Goal: Transaction & Acquisition: Purchase product/service

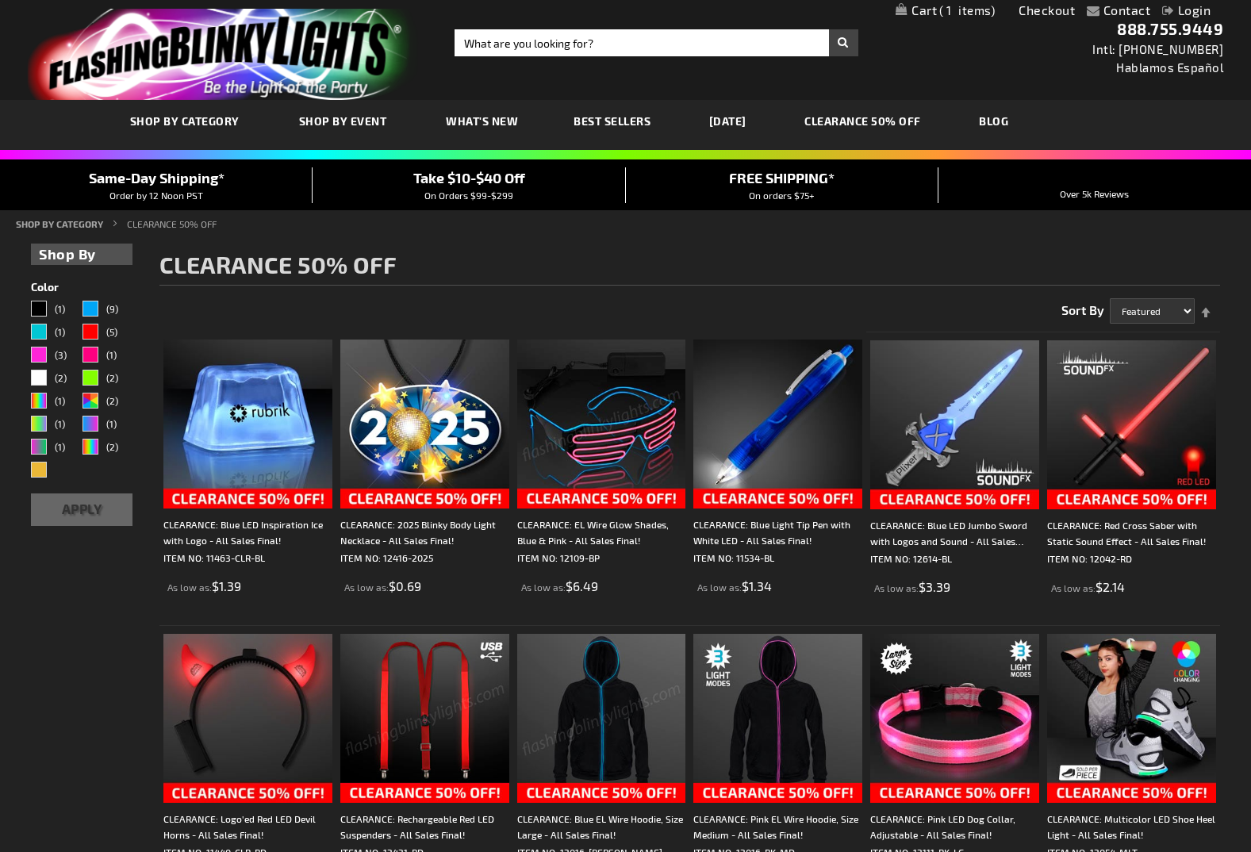
click at [747, 121] on link "[DATE]" at bounding box center [727, 120] width 61 height 53
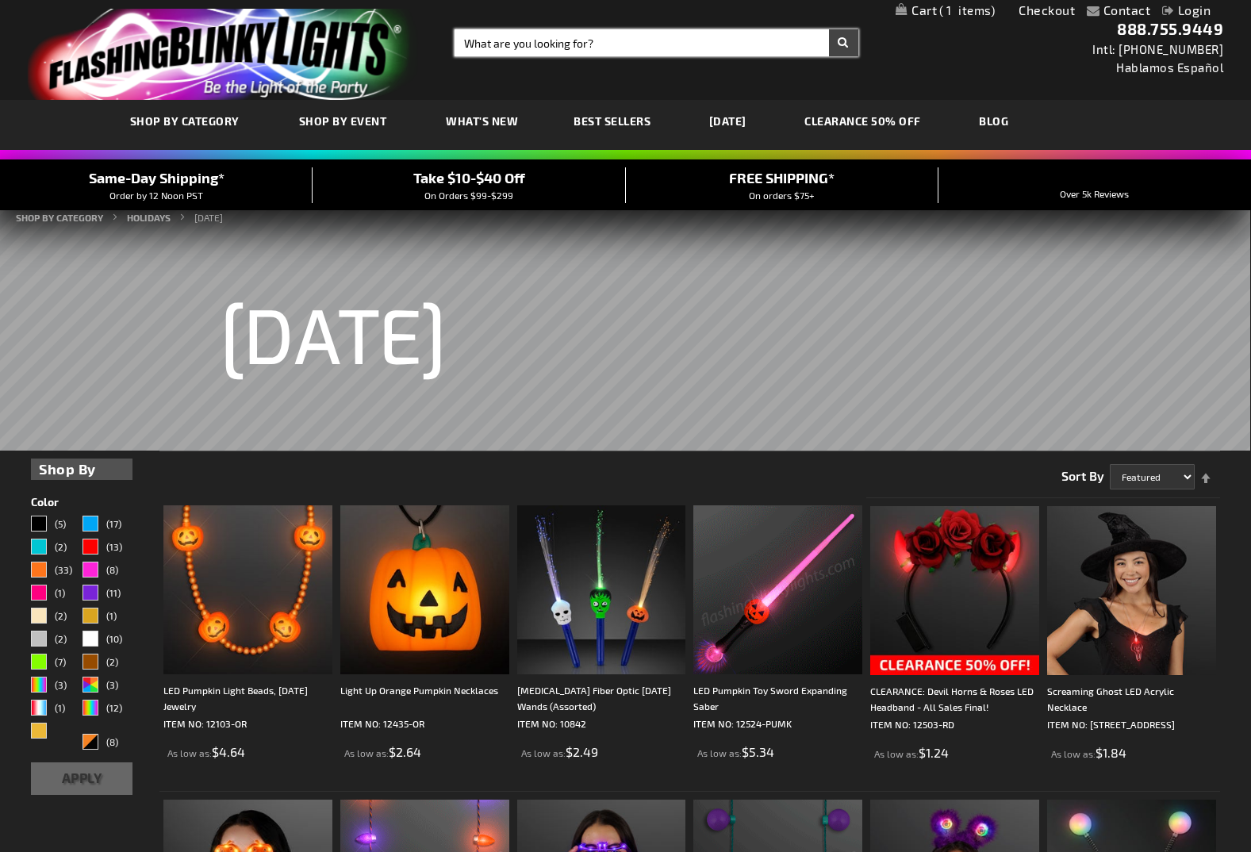
click at [501, 44] on input "Search" at bounding box center [657, 42] width 404 height 27
type input "masks"
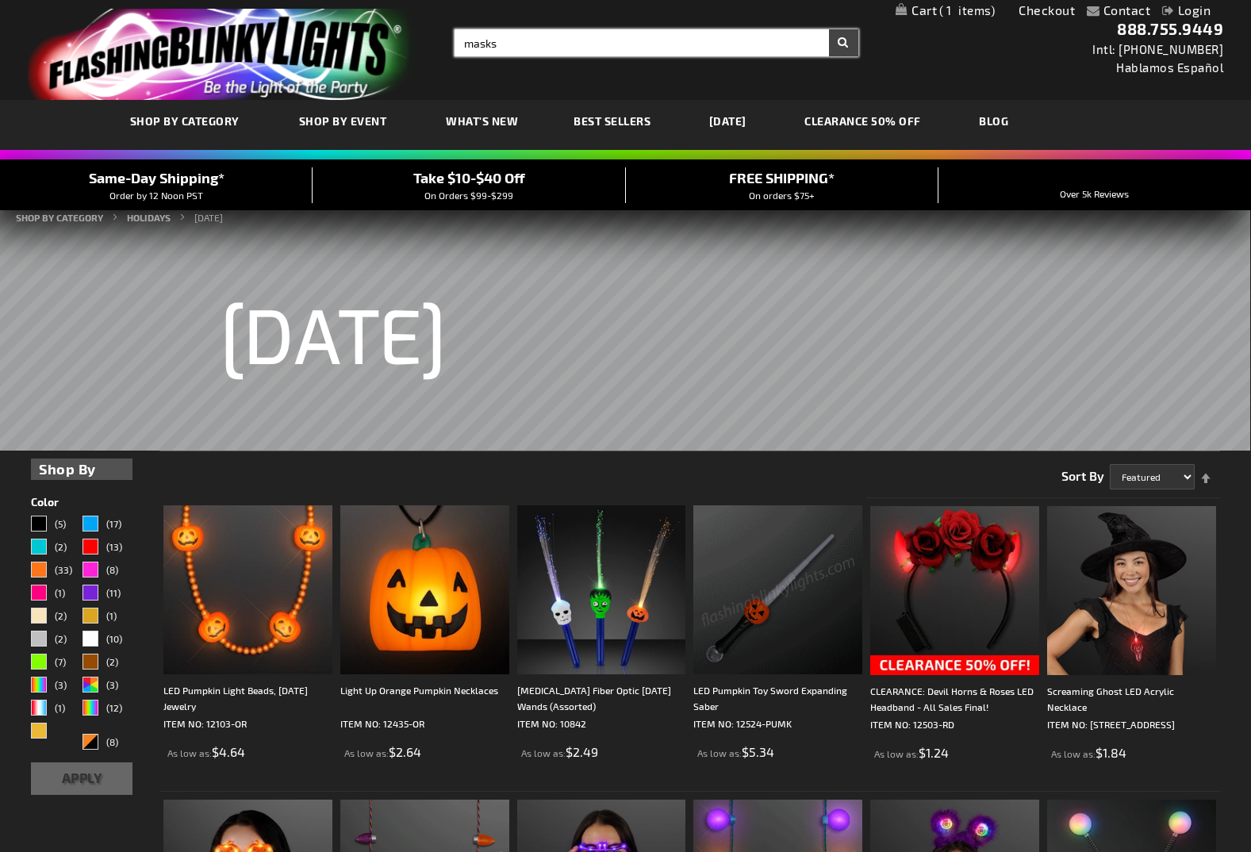
click at [829, 29] on button "Search" at bounding box center [843, 42] width 29 height 27
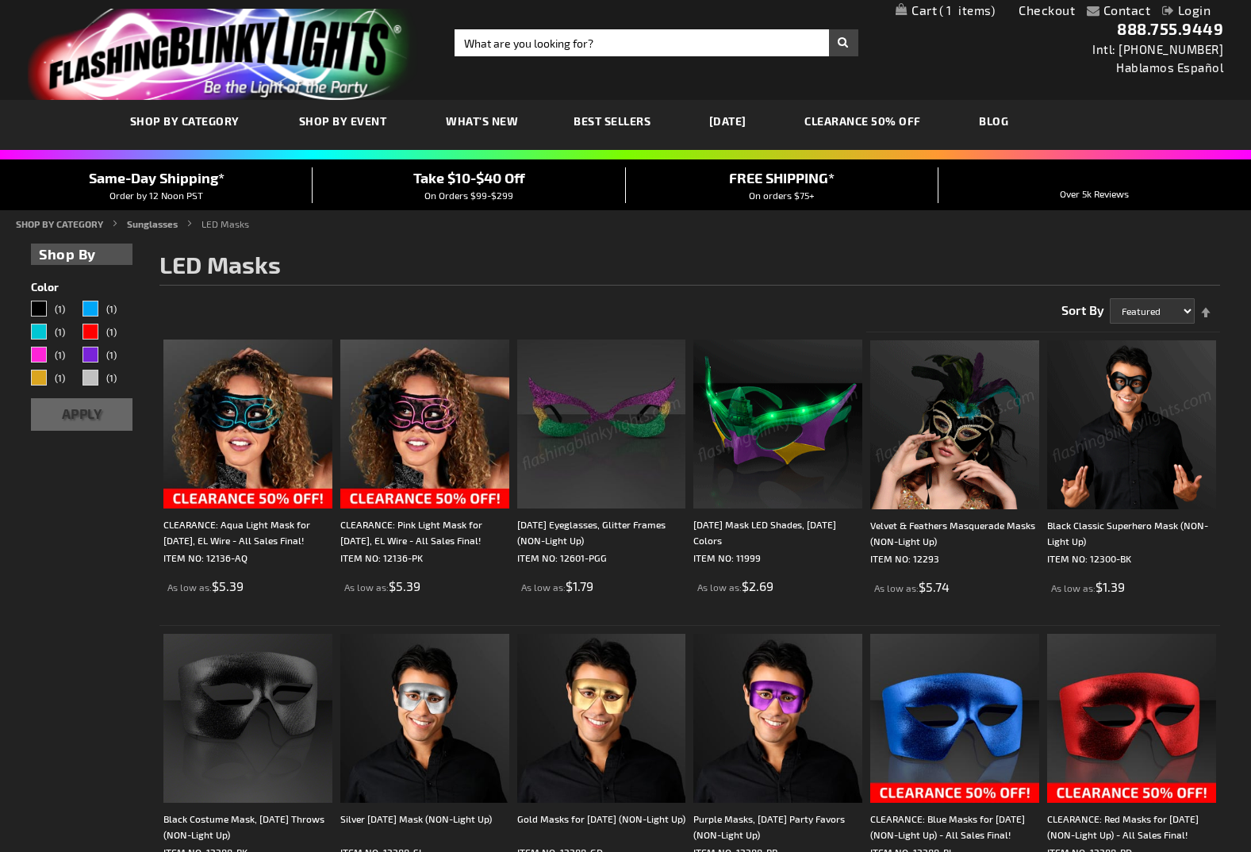
click at [748, 417] on img at bounding box center [777, 424] width 169 height 169
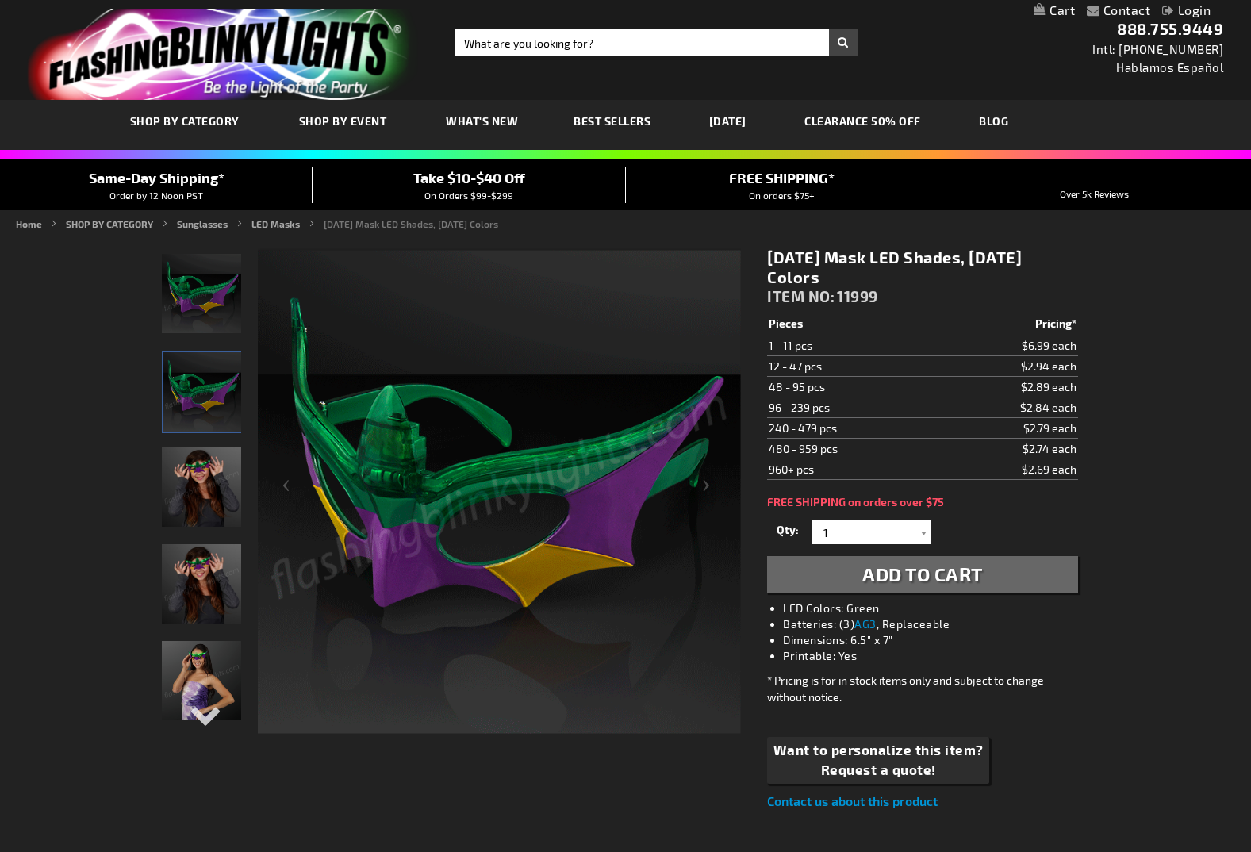
click at [190, 593] on img "Girl displaying Light Up Mardi Gras Mask LED Glasses" at bounding box center [201, 583] width 79 height 79
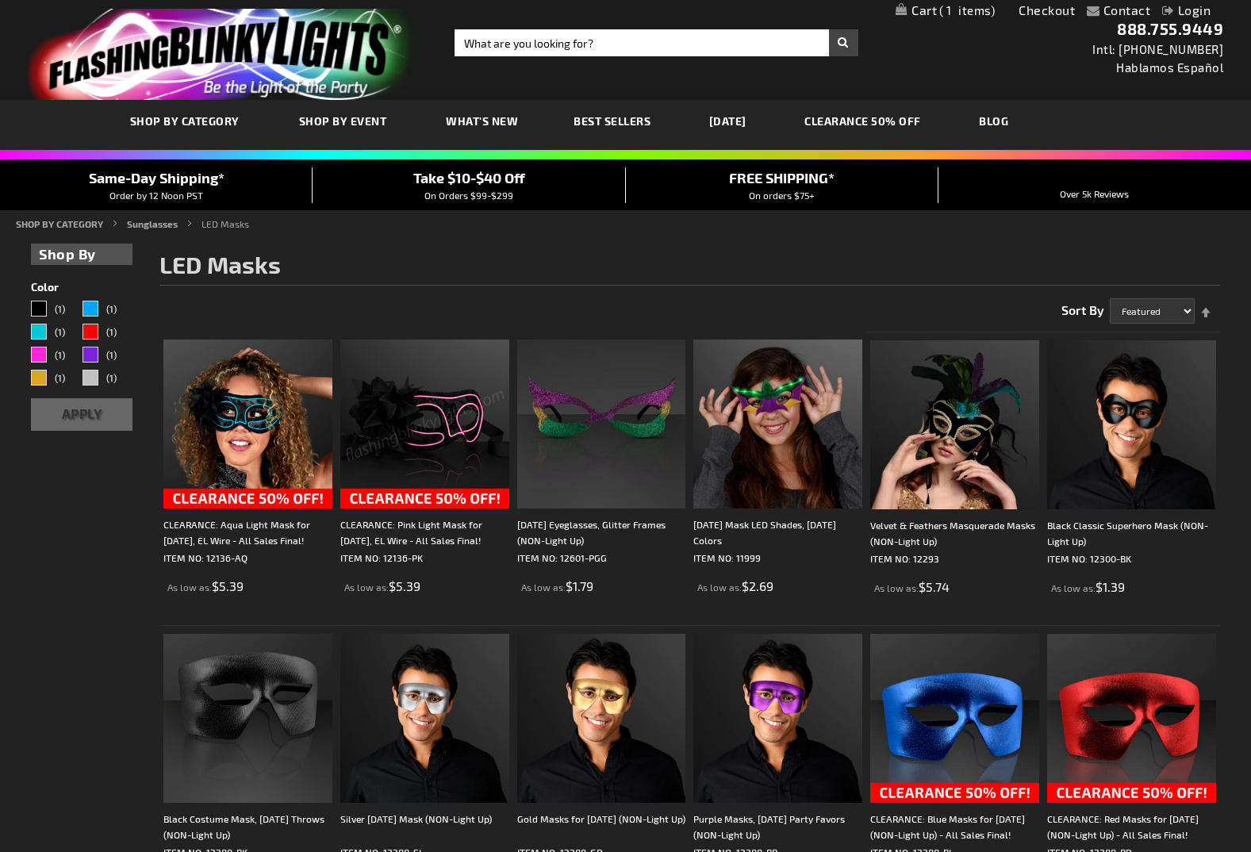
click at [609, 122] on span "Best Sellers" at bounding box center [612, 120] width 77 height 13
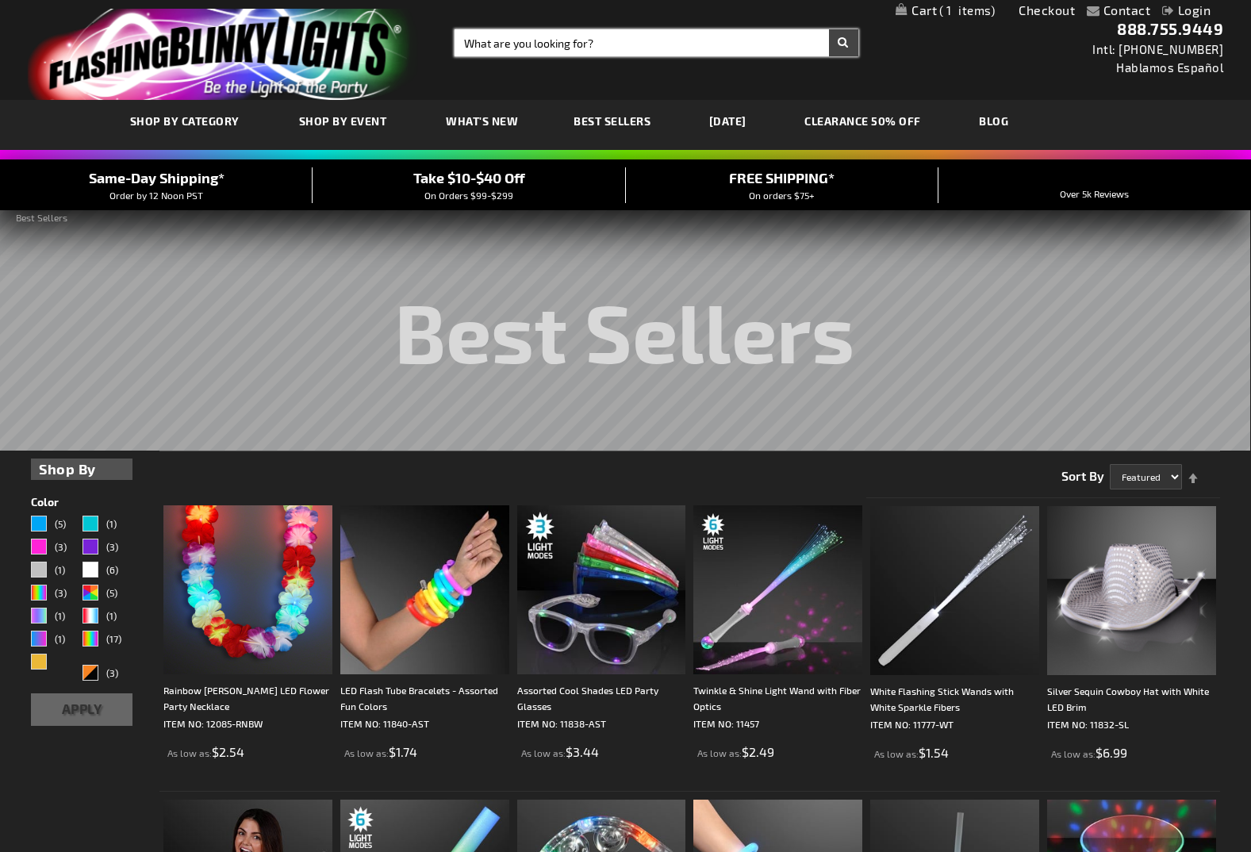
click at [559, 36] on input "Search" at bounding box center [657, 42] width 404 height 27
type input "crown"
click at [829, 29] on button "Search" at bounding box center [843, 42] width 29 height 27
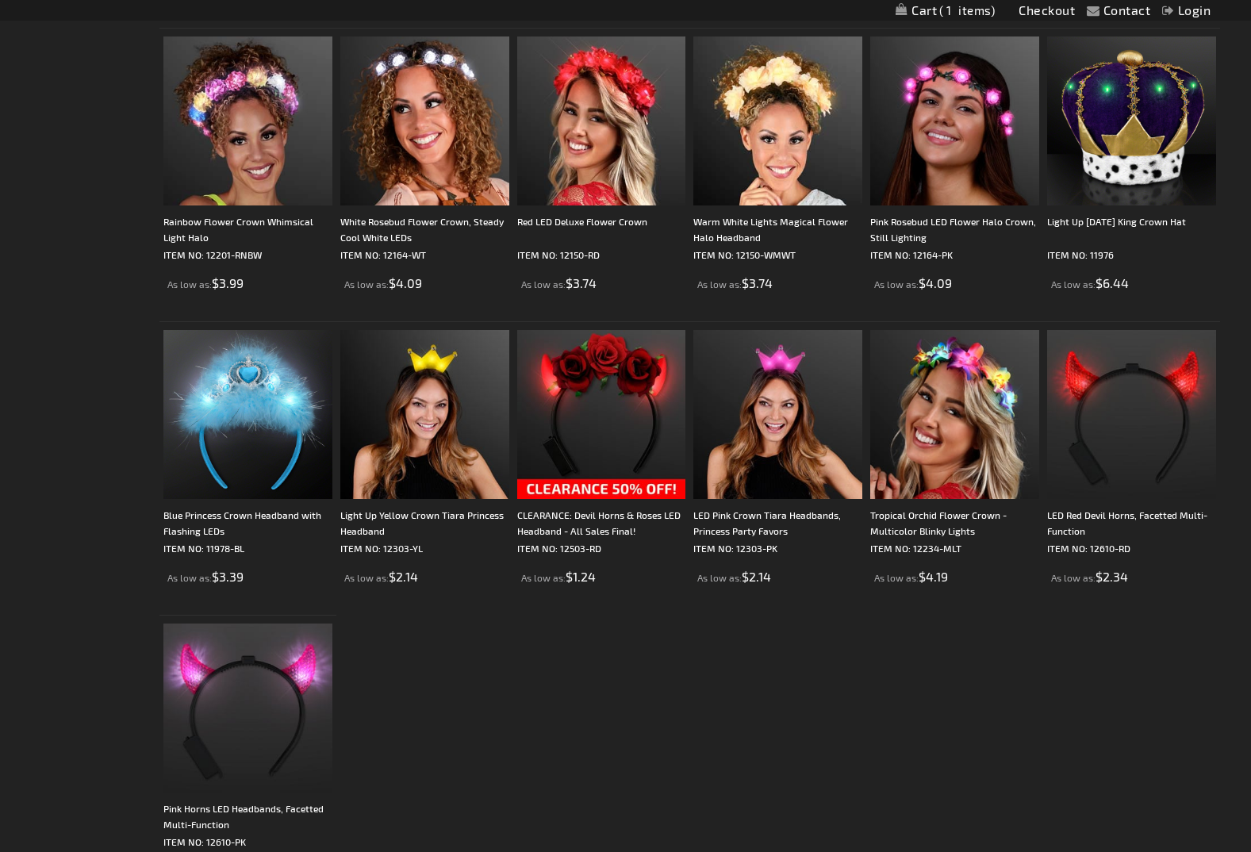
scroll to position [1666, 0]
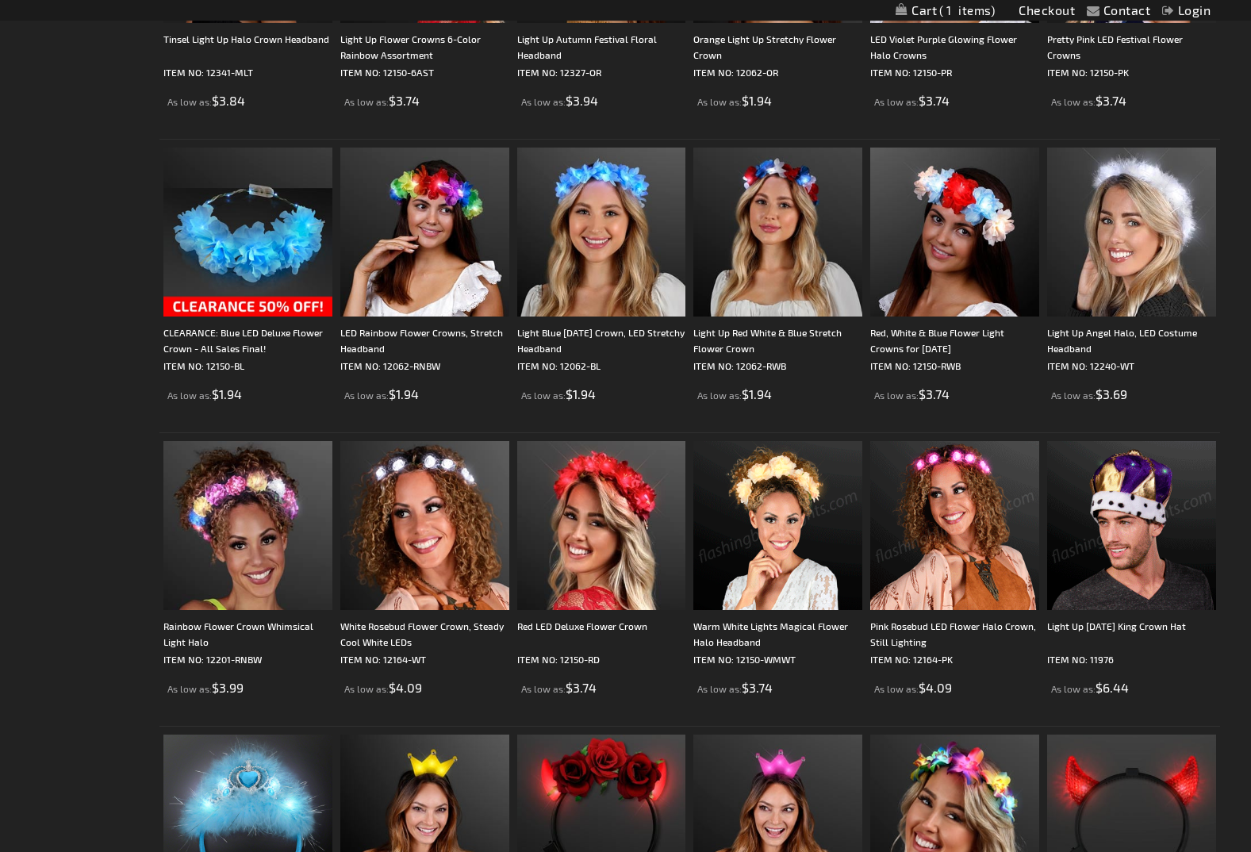
click at [1143, 479] on img at bounding box center [1131, 525] width 169 height 169
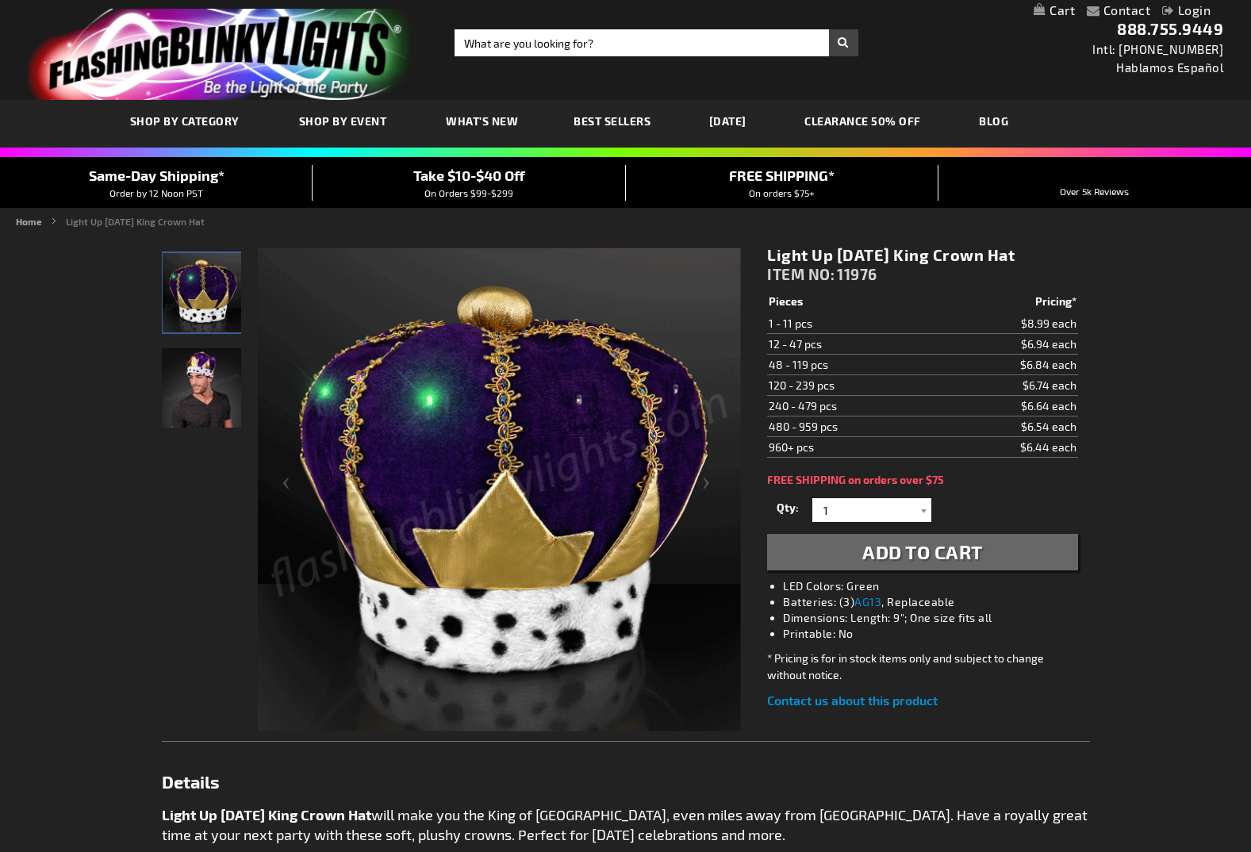
click at [198, 400] on img "Male displaying Light Up King Mardi Gras LED Crown" at bounding box center [201, 387] width 79 height 79
